Goal: Check status

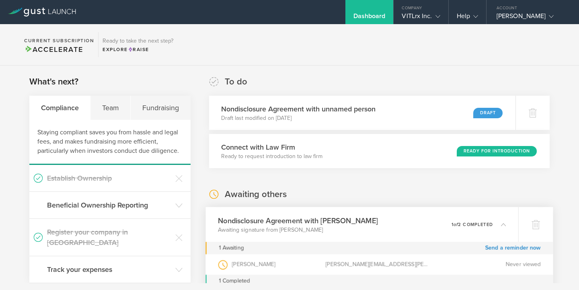
scroll to position [112, 0]
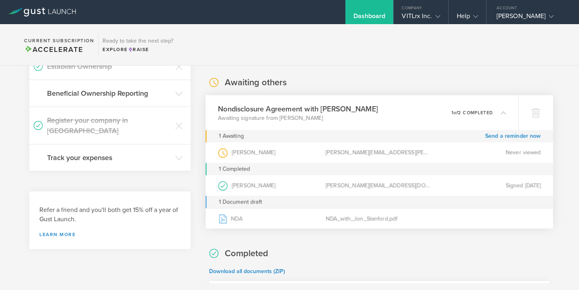
click at [305, 152] on div "Jon Stanford (as )" at bounding box center [272, 152] width 108 height 21
click at [245, 149] on div "Jon Stanford (as )" at bounding box center [272, 152] width 108 height 21
click at [245, 151] on div "Jon Stanford (as )" at bounding box center [272, 152] width 108 height 21
click at [364, 154] on div "jonathan.c.stanford@gmail.com" at bounding box center [379, 152] width 108 height 21
click at [499, 137] on link "Send a reminder now" at bounding box center [513, 136] width 56 height 12
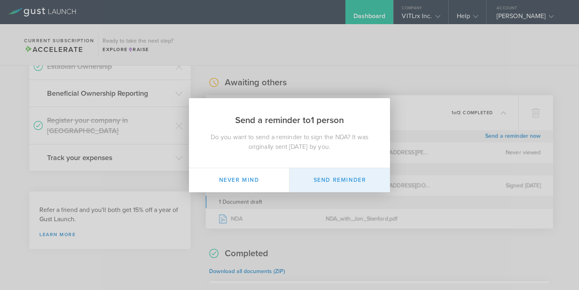
click at [323, 183] on button "Send Reminder" at bounding box center [340, 180] width 101 height 24
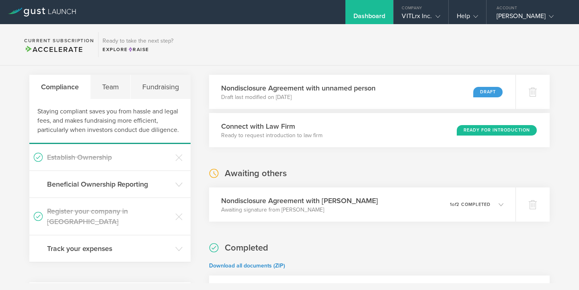
scroll to position [22, 0]
click at [313, 209] on p "Awaiting signature from [PERSON_NAME]" at bounding box center [298, 209] width 160 height 8
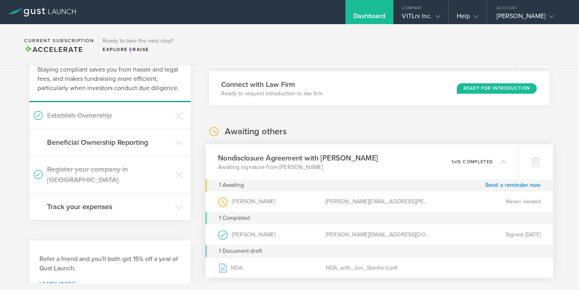
scroll to position [122, 0]
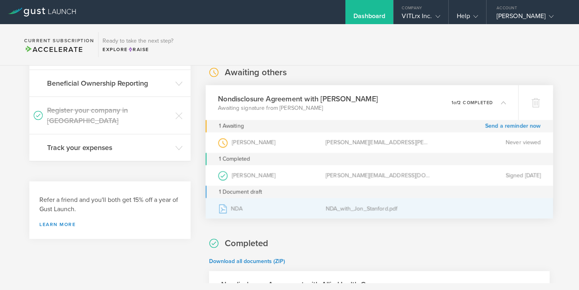
click at [352, 216] on div "NDA_with_Jon_Stanford.pdf" at bounding box center [379, 208] width 108 height 20
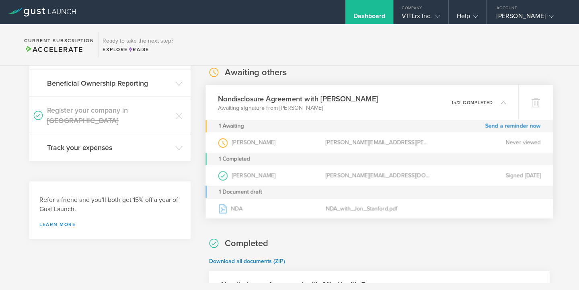
click at [345, 140] on div "[PERSON_NAME][EMAIL_ADDRESS][PERSON_NAME][DOMAIN_NAME]" at bounding box center [379, 142] width 108 height 21
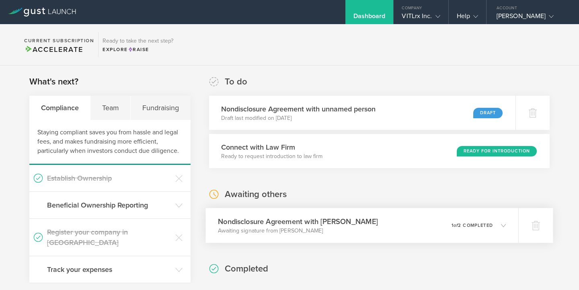
click at [358, 229] on p "Awaiting signature from [PERSON_NAME]" at bounding box center [298, 231] width 160 height 8
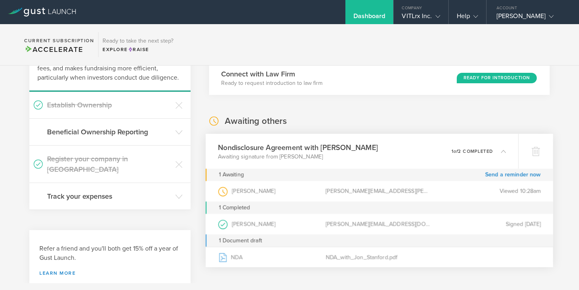
scroll to position [80, 0]
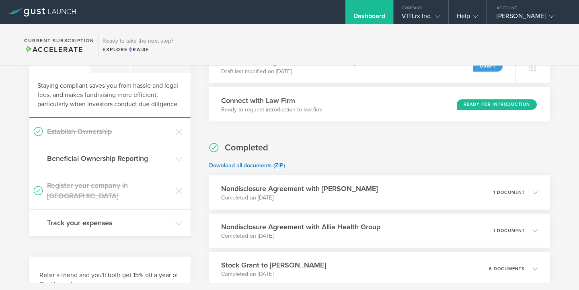
scroll to position [53, 0]
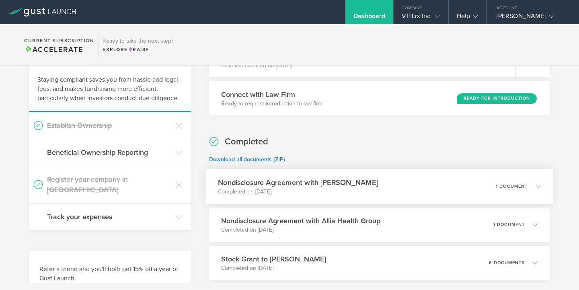
click at [374, 185] on div "Nondisclosure Agreement with [PERSON_NAME] Completed on [DATE] 1 document" at bounding box center [380, 186] width 348 height 35
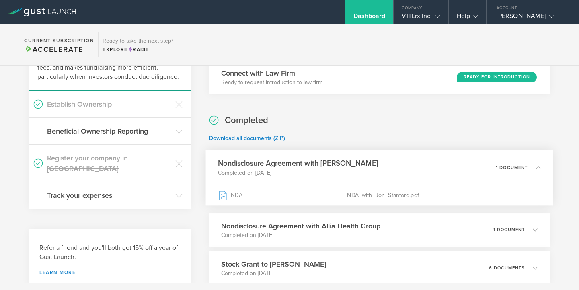
scroll to position [76, 0]
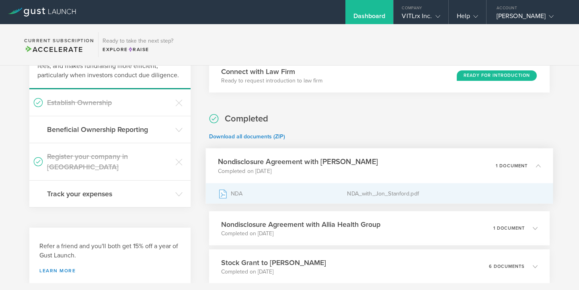
click at [374, 187] on div "NDA_with_Jon_Stanford.pdf" at bounding box center [444, 193] width 194 height 20
